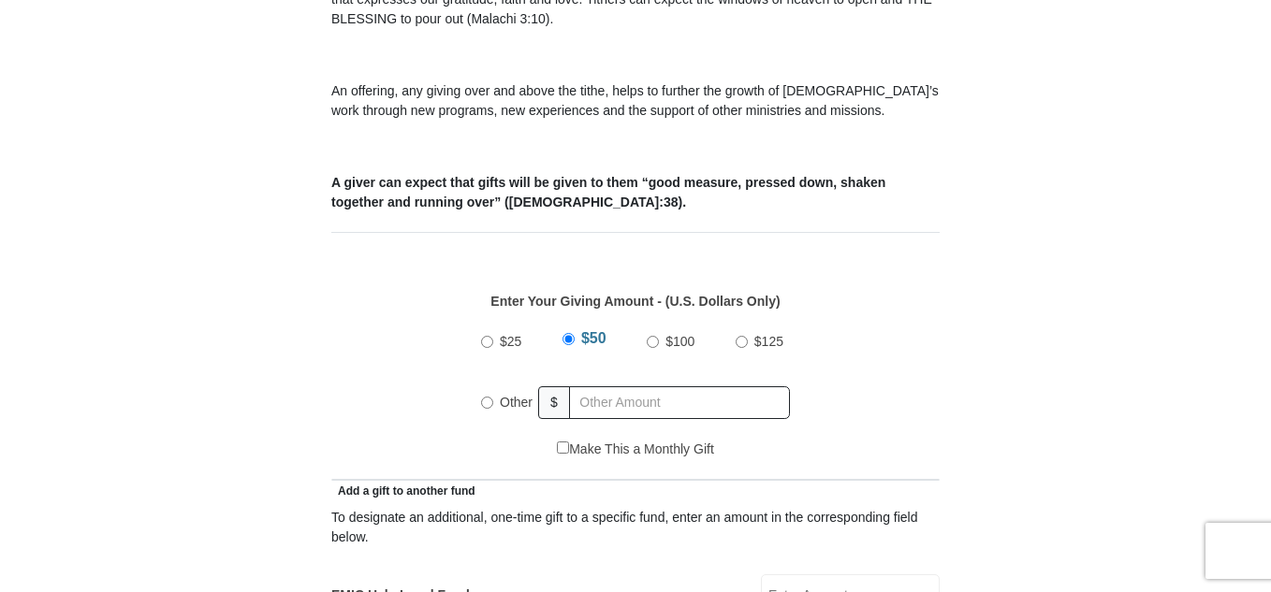
scroll to position [727, 0]
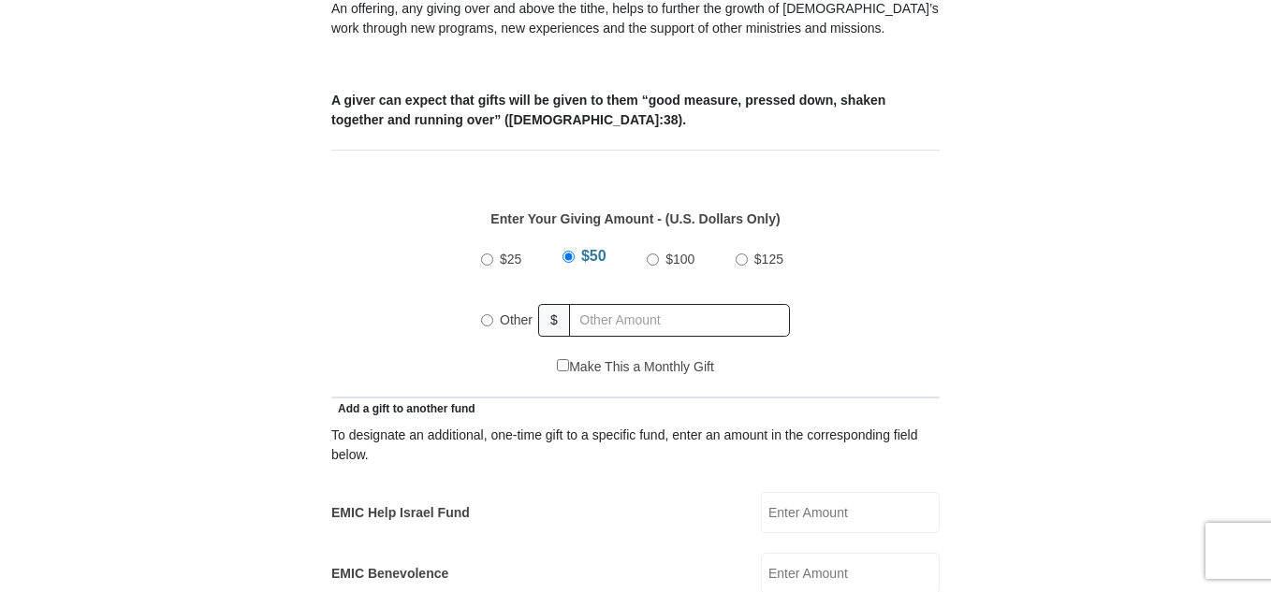
click at [561, 359] on input "Make This a Monthly Gift" at bounding box center [563, 365] width 12 height 12
checkbox input "true"
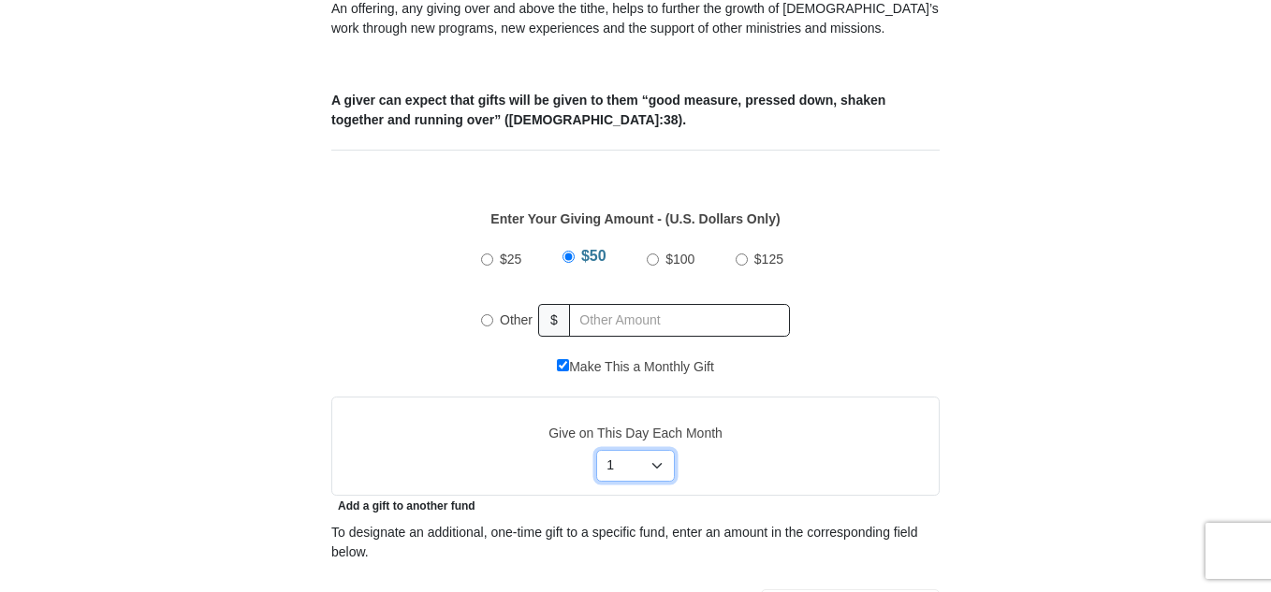
click at [660, 450] on select "Select Day of Month 1 2 3 4 5 6 7 8 9 10 11 12 13 14 15 16 17 18 19 20 21 22 23…" at bounding box center [636, 466] width 80 height 32
click at [596, 450] on select "Select Day of Month 1 2 3 4 5 6 7 8 9 10 11 12 13 14 15 16 17 18 19 20 21 22 23…" at bounding box center [636, 466] width 80 height 32
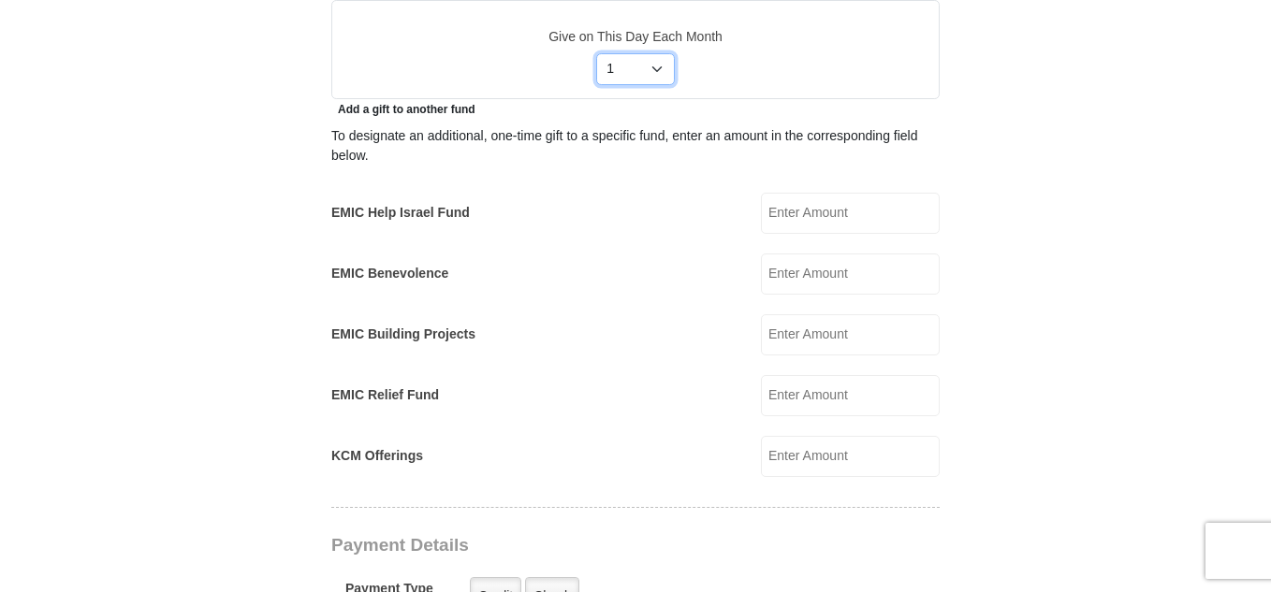
scroll to position [1126, 0]
click at [764, 434] on input "KCM Offerings" at bounding box center [850, 454] width 179 height 41
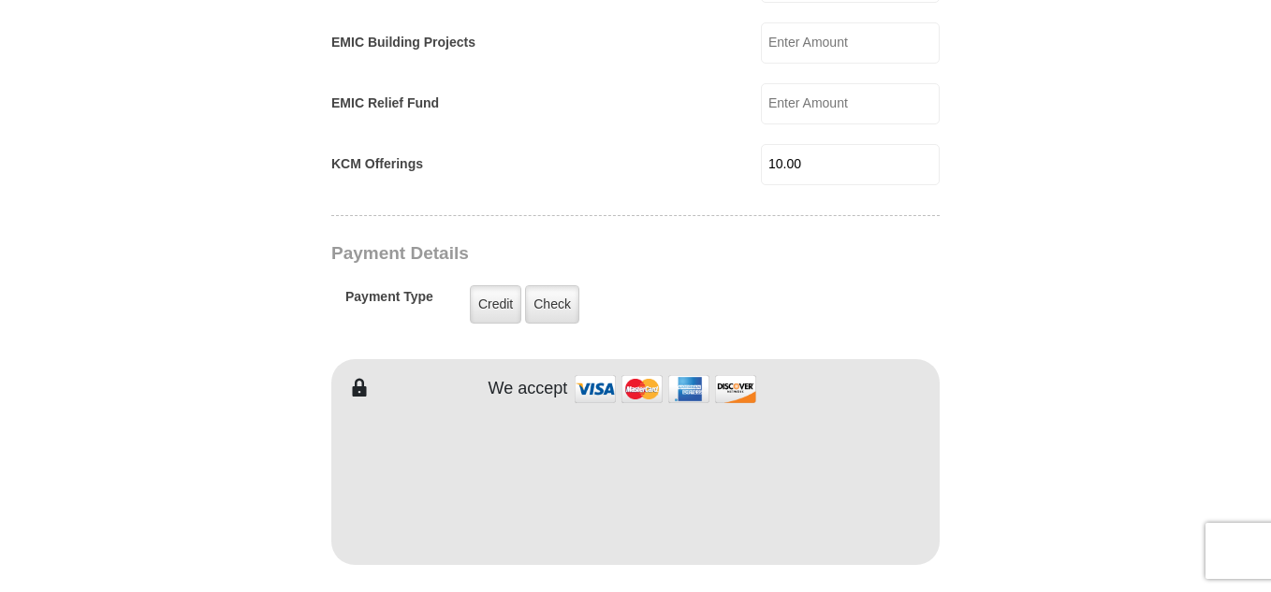
scroll to position [1419, 0]
type input "10.00"
click at [502, 283] on label "Credit" at bounding box center [495, 302] width 51 height 38
click at [0, 0] on input "Credit" at bounding box center [0, 0] width 0 height 0
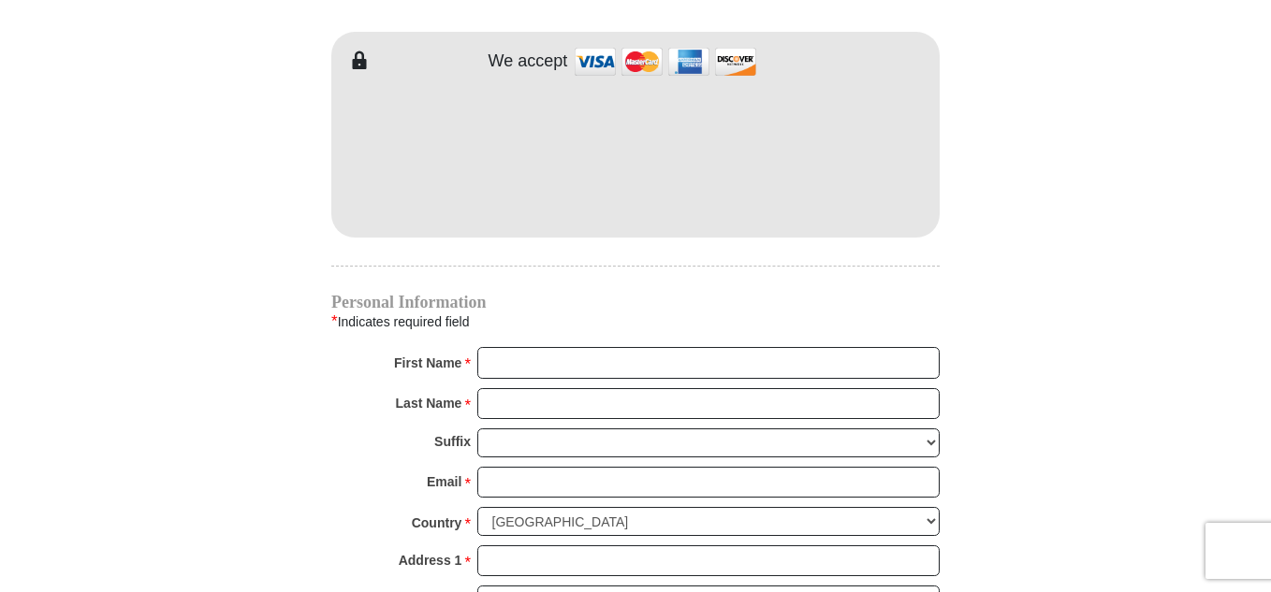
scroll to position [1749, 0]
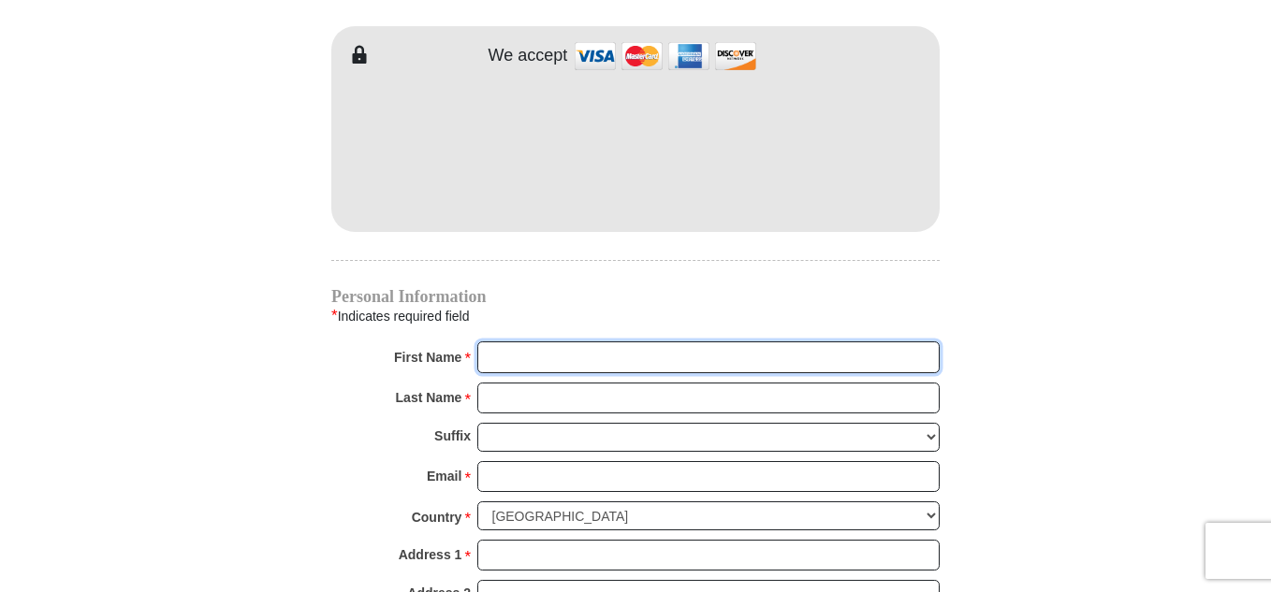
click at [505, 343] on input "First Name *" at bounding box center [708, 358] width 462 height 32
type input "Naomi"
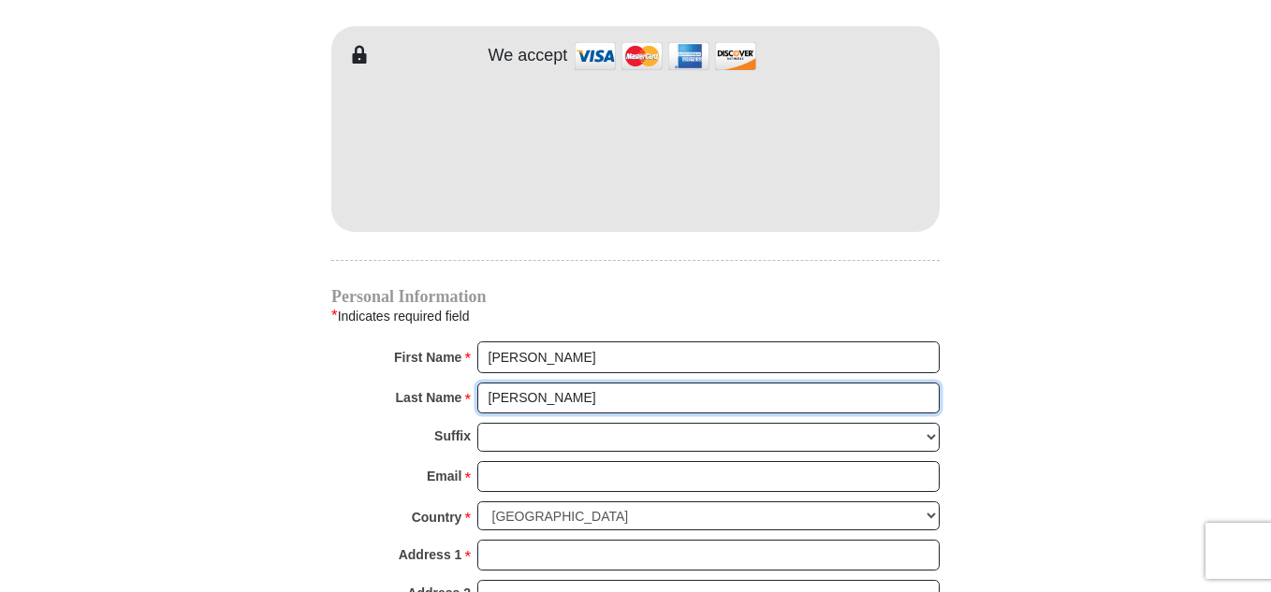
type input "Jones"
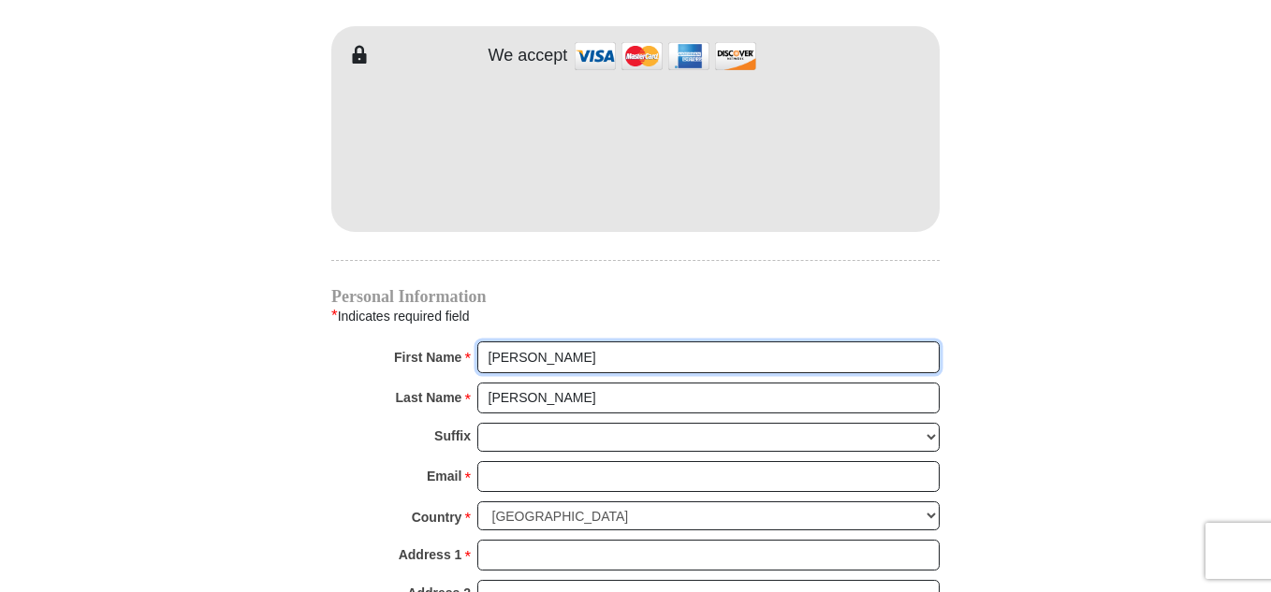
click at [512, 342] on input "Naomi" at bounding box center [708, 358] width 462 height 32
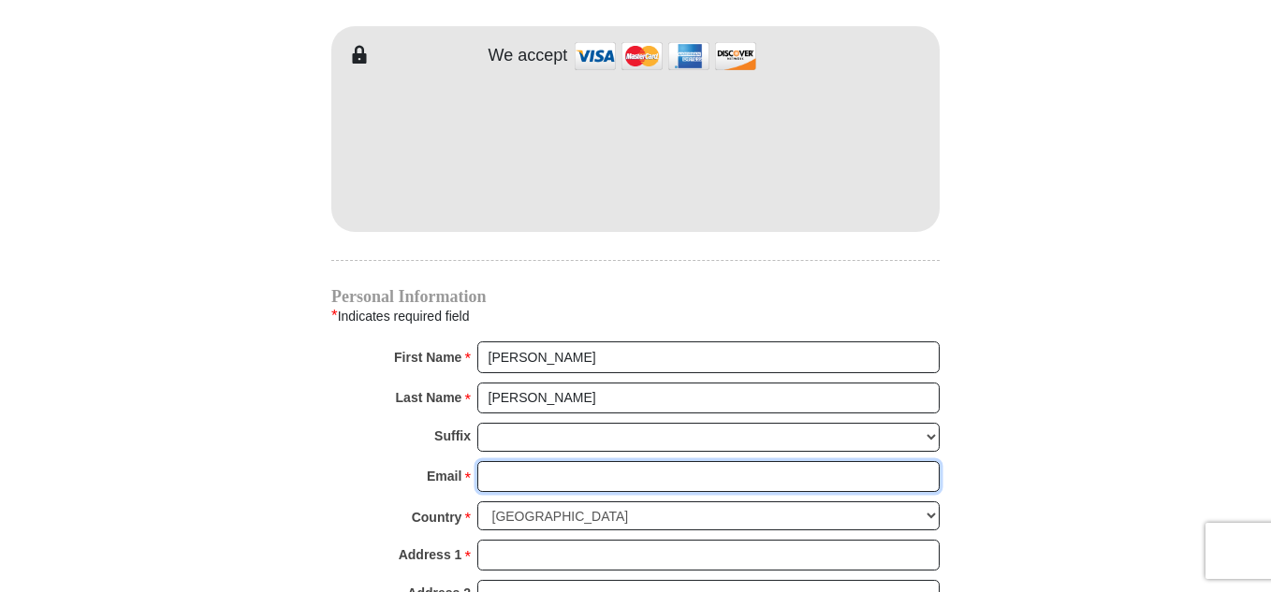
click at [504, 461] on input "Email *" at bounding box center [708, 477] width 462 height 32
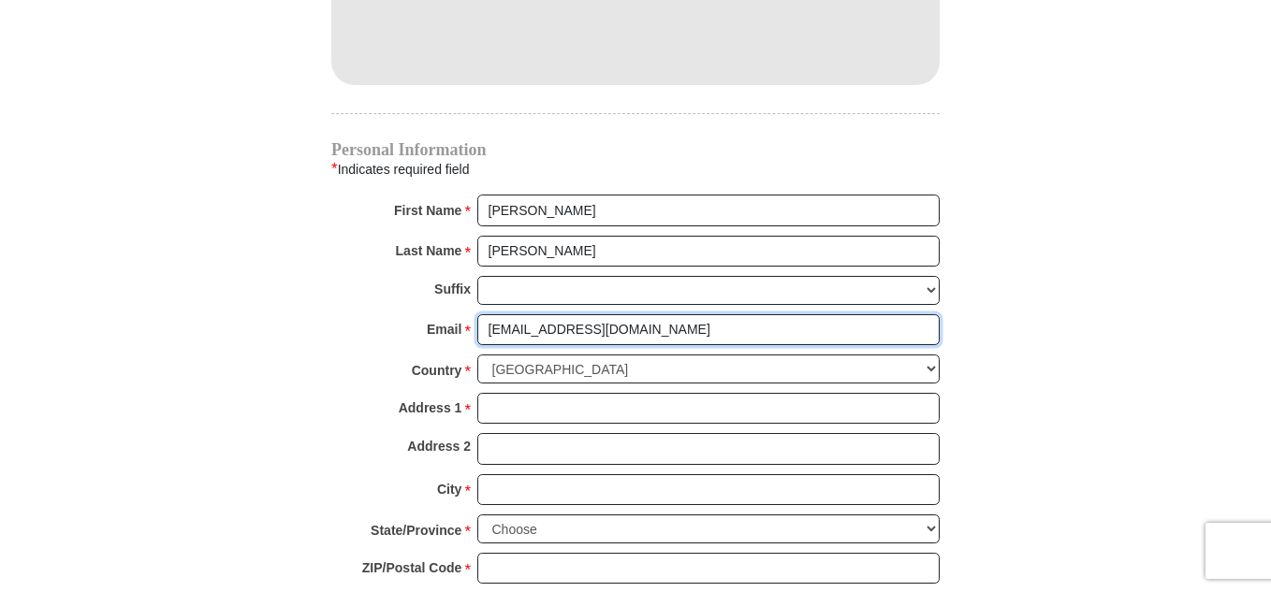
scroll to position [1897, 0]
type input "moon2pdolphin07@yahoo.com"
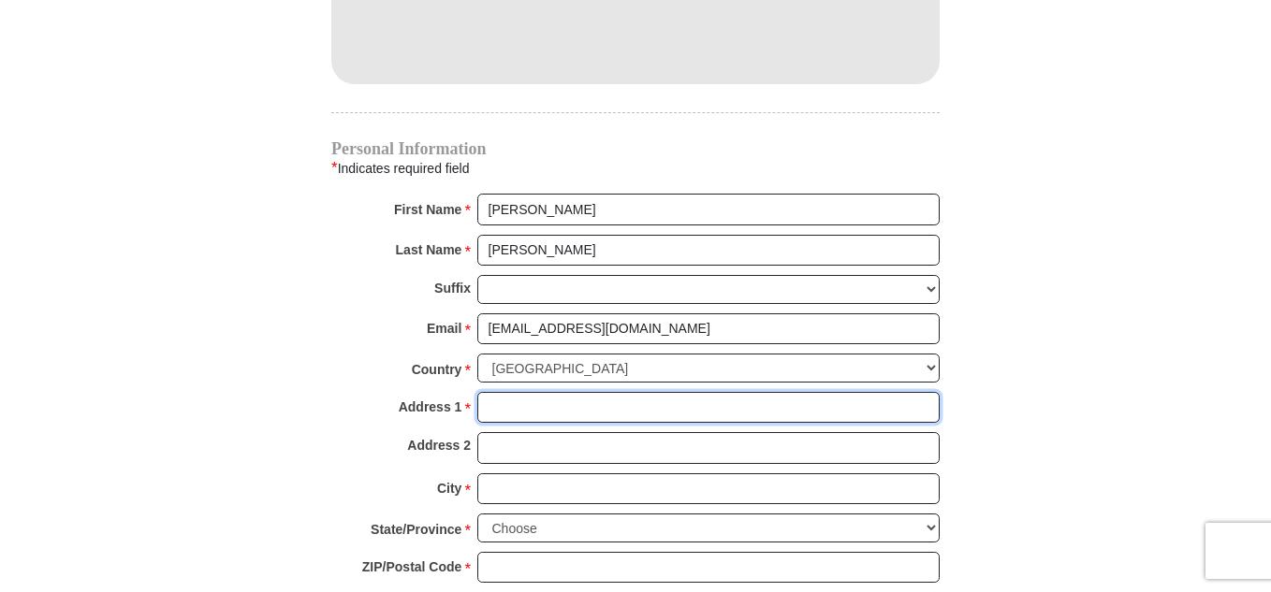
click at [499, 392] on input "Address 1 *" at bounding box center [708, 408] width 462 height 32
type input "P.O. Box 337"
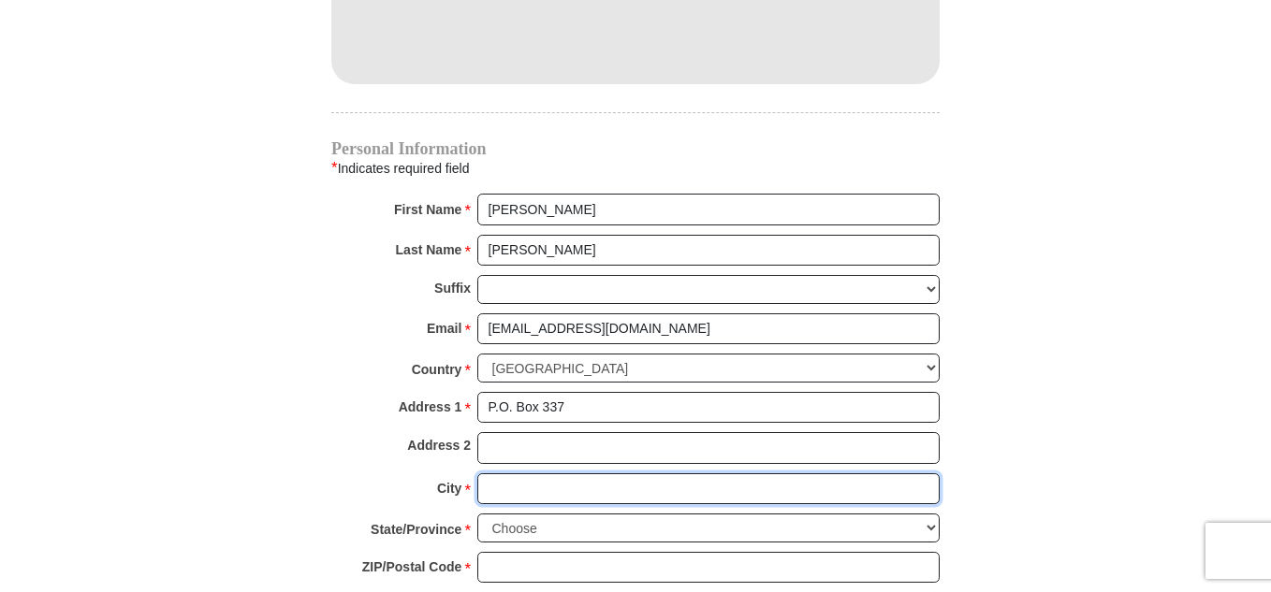
click at [513, 474] on input "City *" at bounding box center [708, 490] width 462 height 32
type input "Unalakleet"
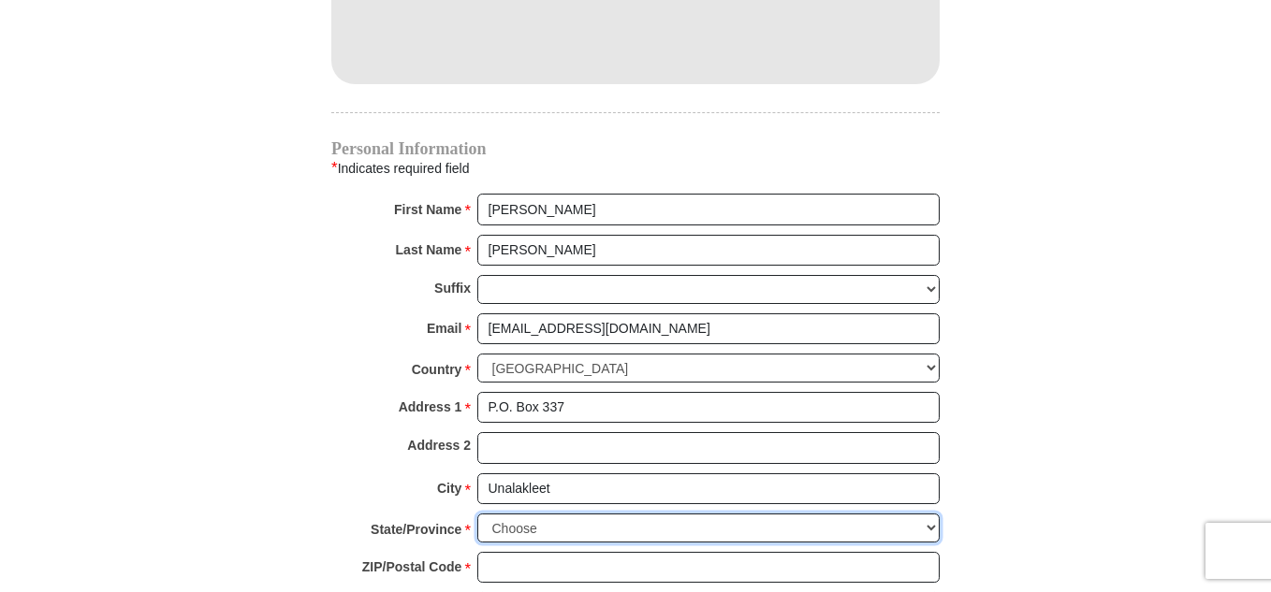
click at [496, 514] on select "Choose Alabama Alaska American Samoa Arizona Arkansas Armed Forces Americas Arm…" at bounding box center [708, 528] width 462 height 29
select select "AK"
click at [477, 514] on select "Choose Alabama Alaska American Samoa Arizona Arkansas Armed Forces Americas Arm…" at bounding box center [708, 528] width 462 height 29
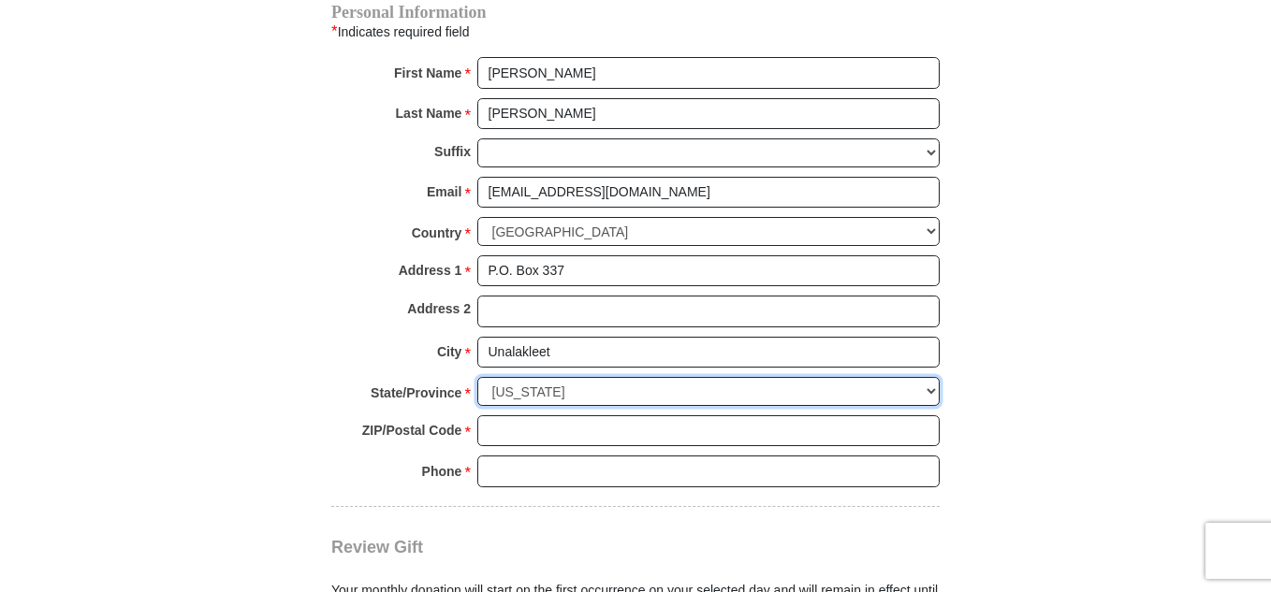
scroll to position [2106, 0]
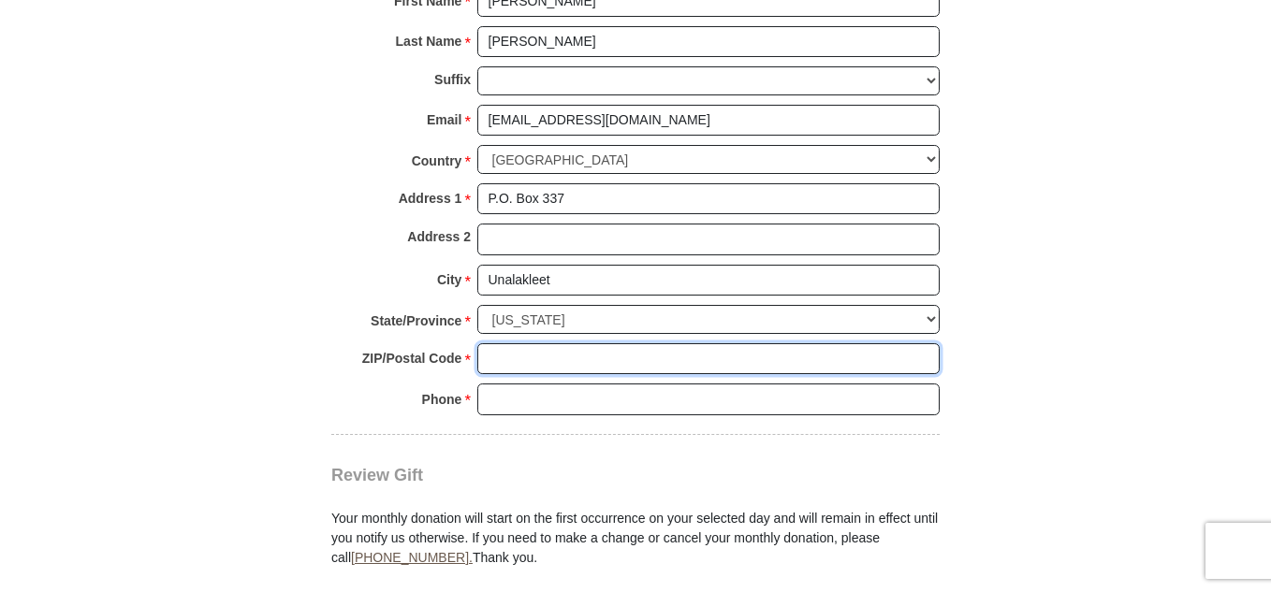
click at [508, 343] on input "ZIP/Postal Code *" at bounding box center [708, 359] width 462 height 32
type input "99684"
click at [498, 384] on input "Phone * *" at bounding box center [708, 400] width 462 height 32
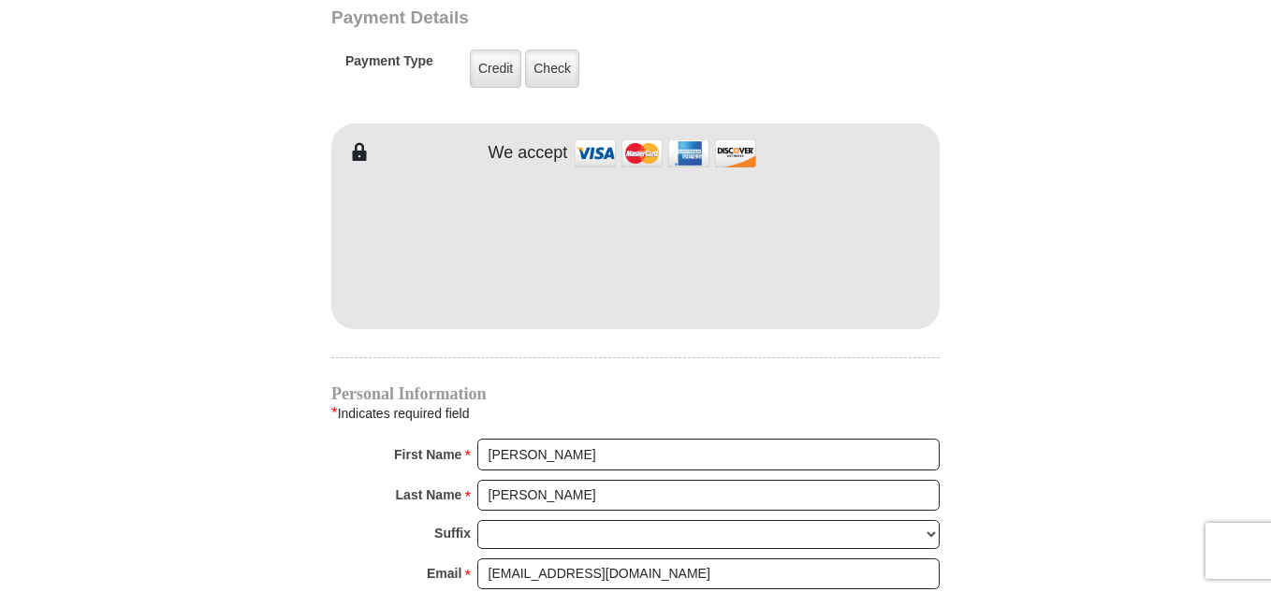
scroll to position [1646, 0]
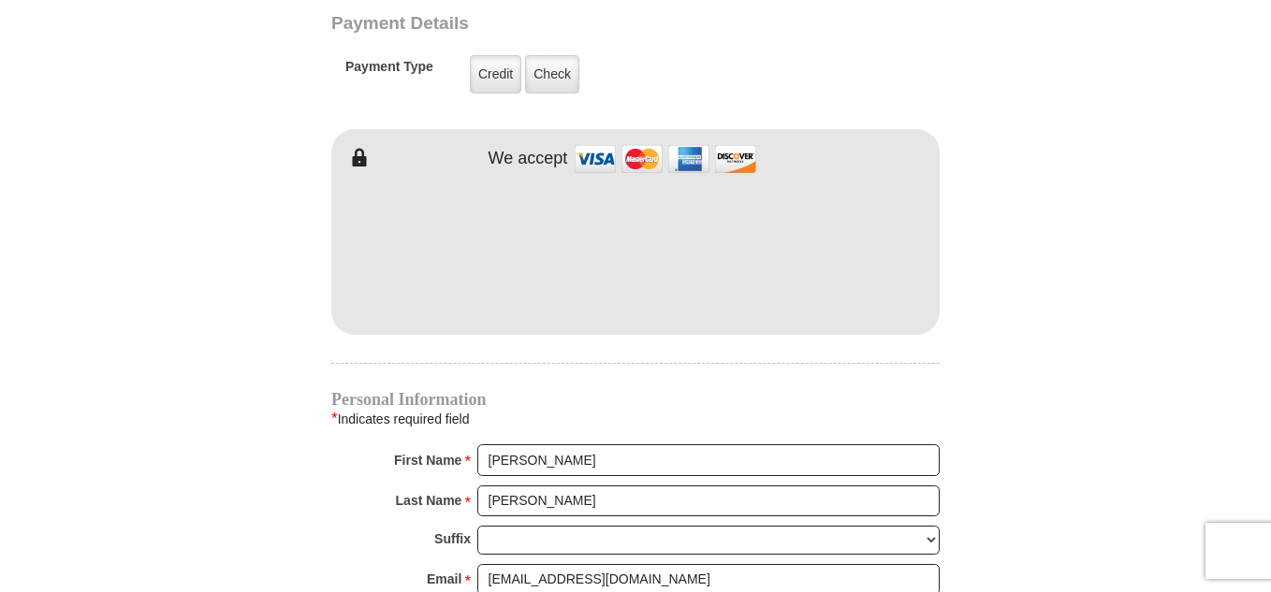
type input "907-625-1089"
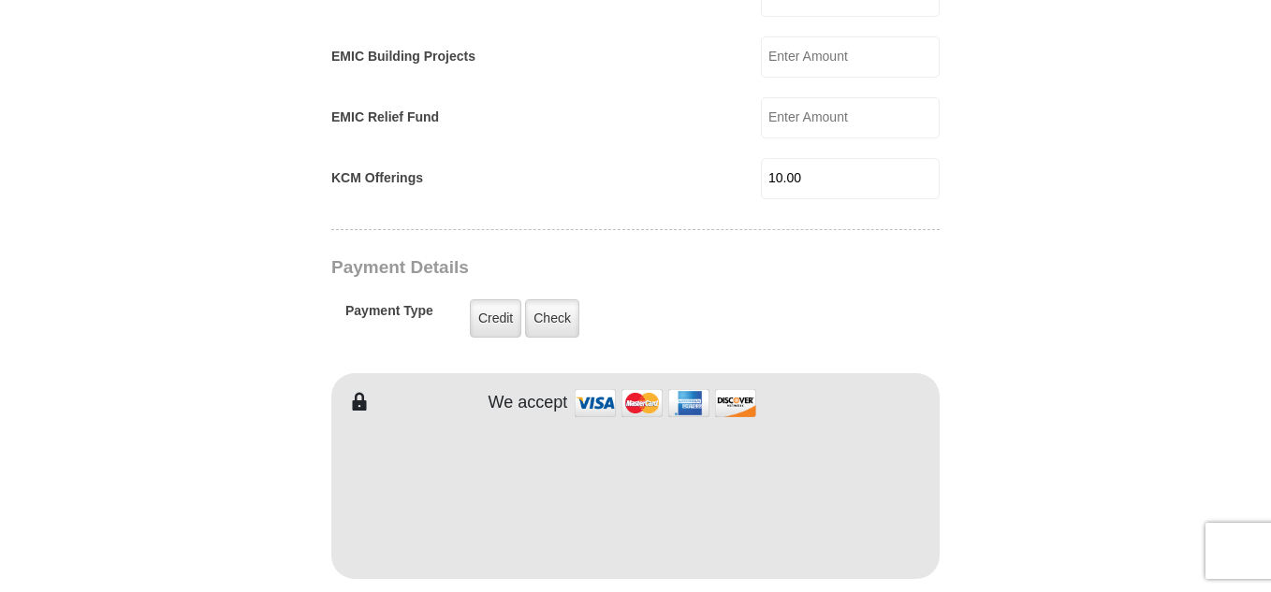
scroll to position [1370, 0]
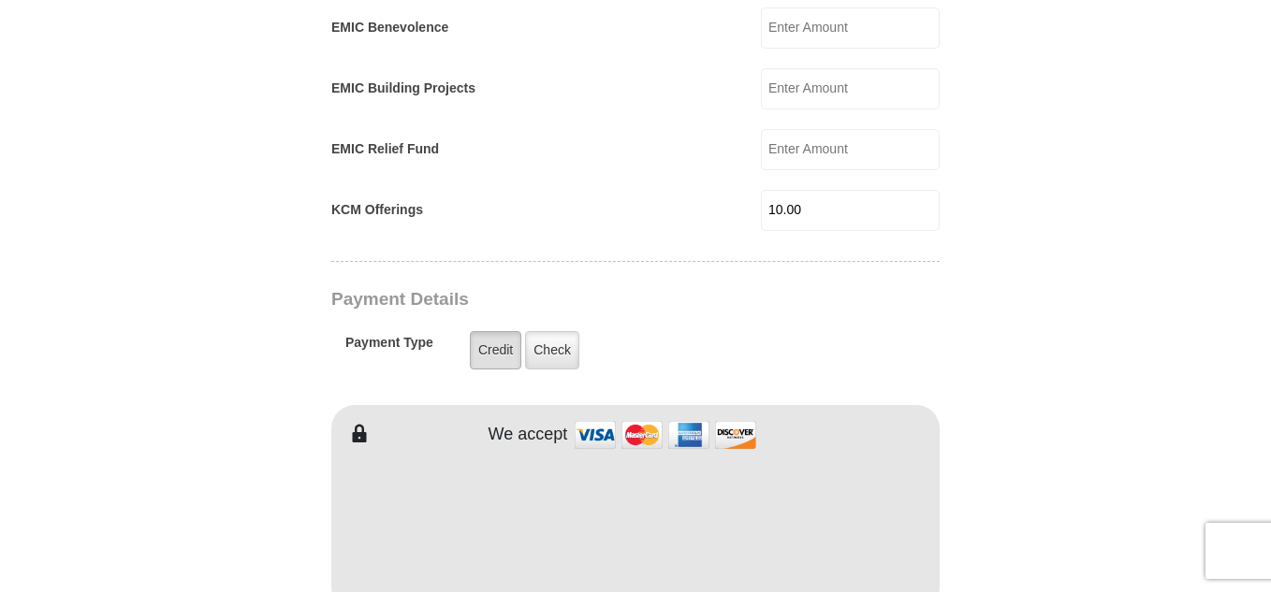
click at [496, 344] on label "Credit" at bounding box center [495, 350] width 51 height 38
click at [0, 0] on input "Credit" at bounding box center [0, 0] width 0 height 0
click at [493, 331] on label "Credit" at bounding box center [495, 350] width 51 height 38
click at [0, 0] on input "Credit" at bounding box center [0, 0] width 0 height 0
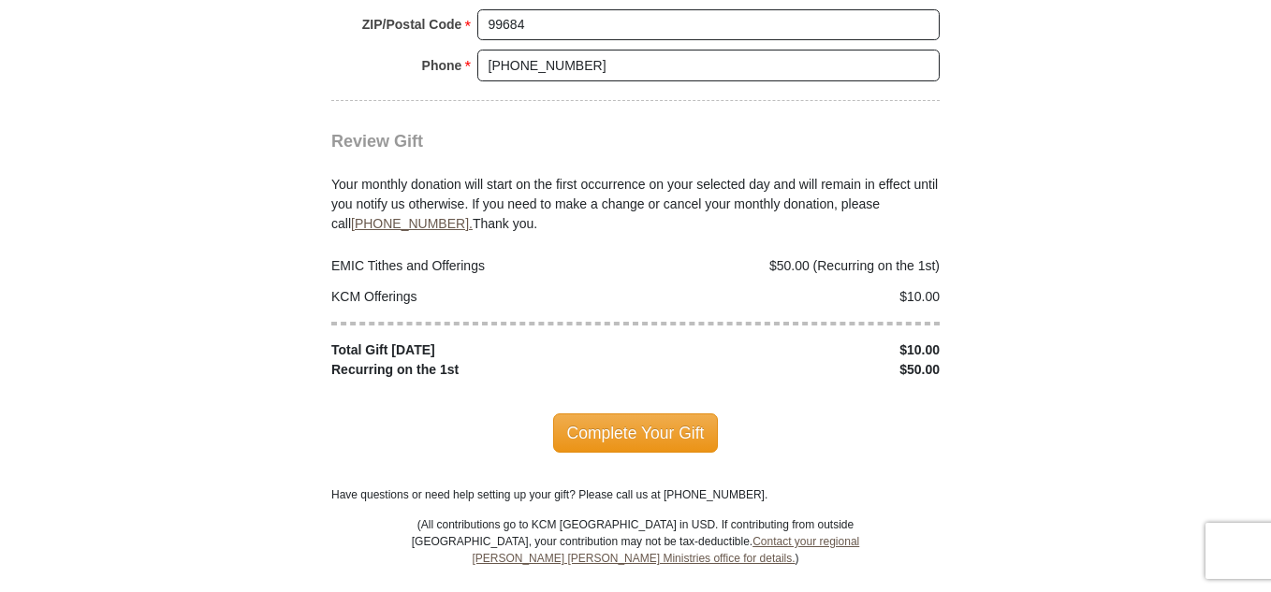
scroll to position [2450, 0]
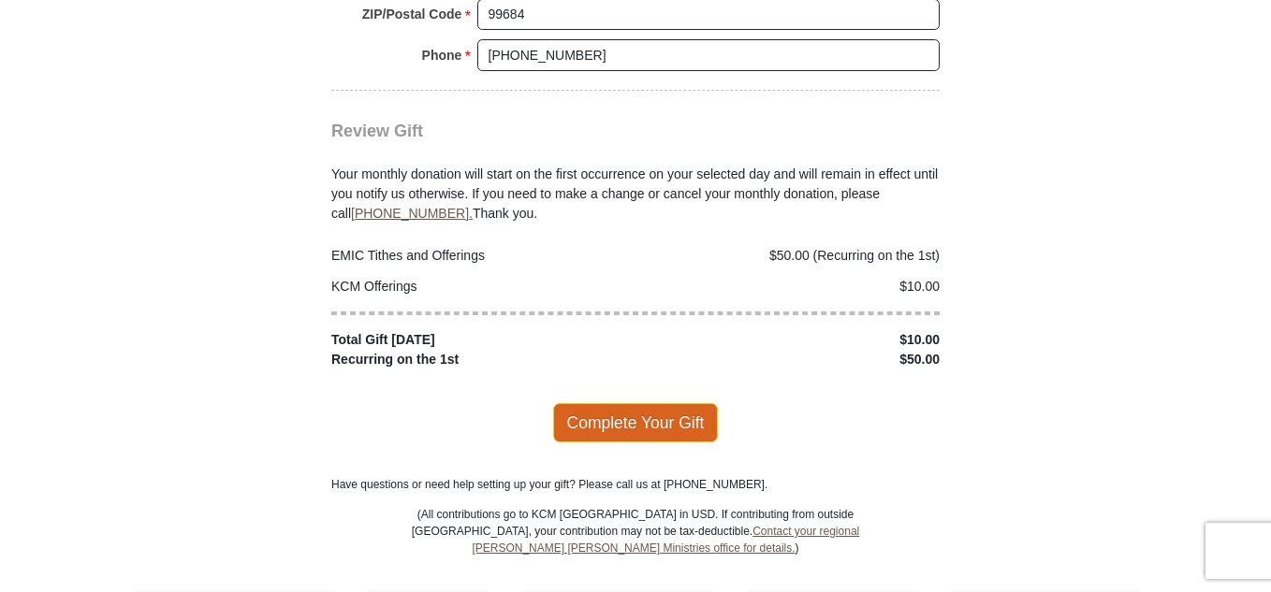
click at [641, 403] on span "Complete Your Gift" at bounding box center [636, 422] width 166 height 39
